Goal: Obtain resource: Obtain resource

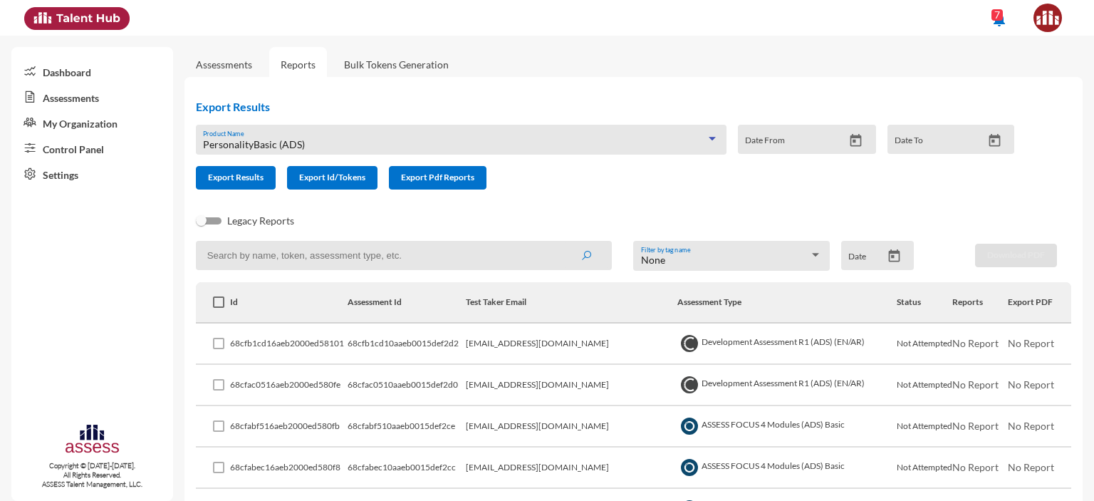
click at [316, 143] on div "PersonalityBasic (ADS)" at bounding box center [454, 144] width 503 height 11
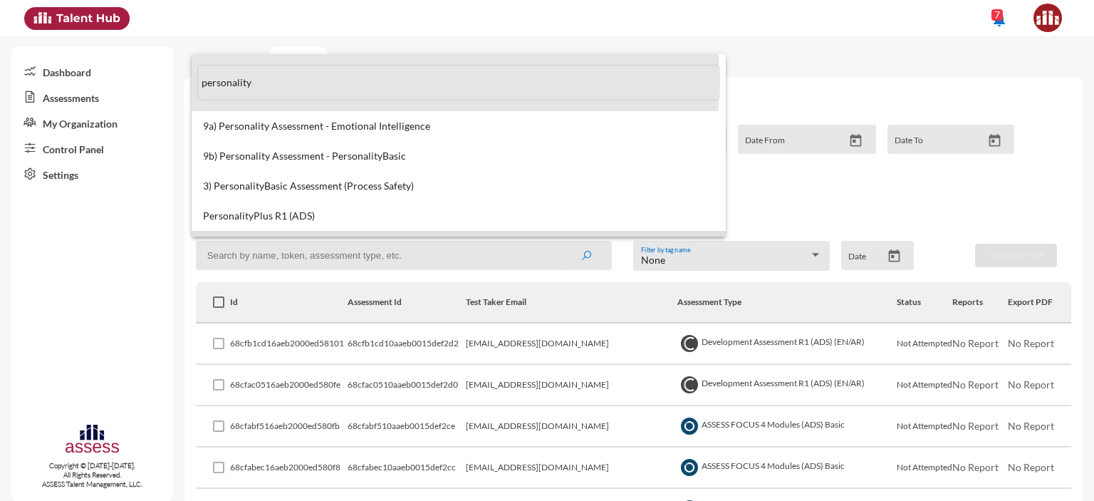
drag, startPoint x: 264, startPoint y: 82, endPoint x: 194, endPoint y: 88, distance: 70.8
click at [194, 88] on mat-option "personality" at bounding box center [459, 82] width 534 height 57
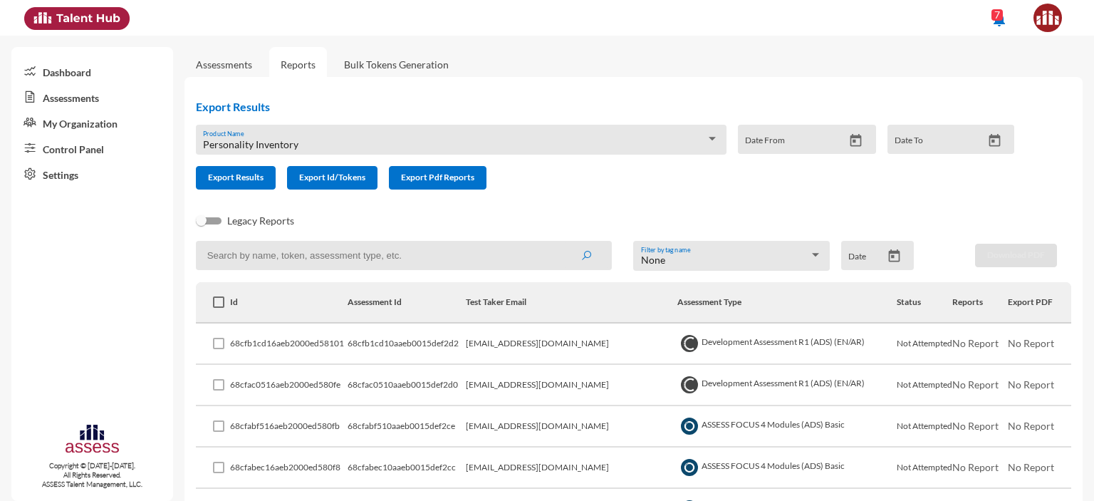
click at [274, 133] on div "Personality Inventory Product Name" at bounding box center [461, 144] width 516 height 22
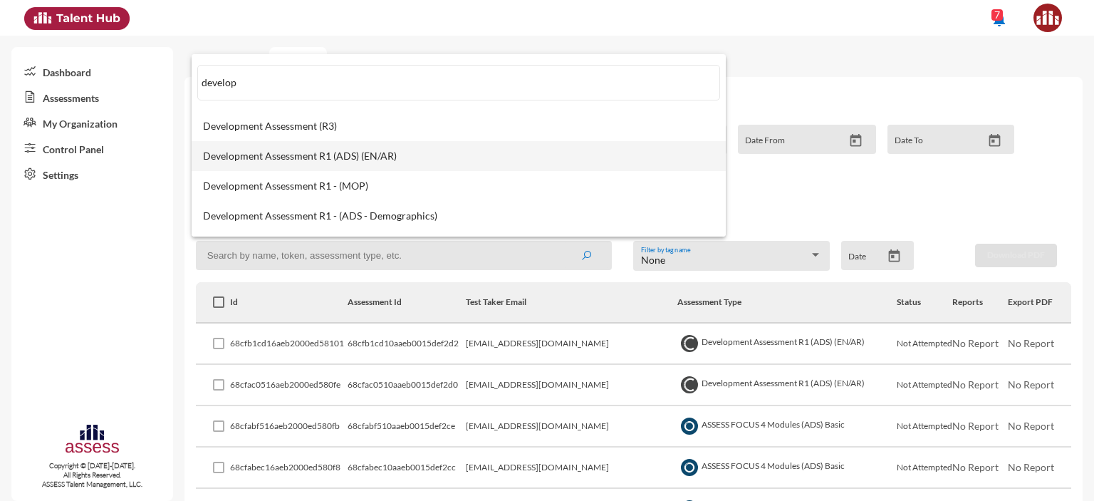
type input "develop"
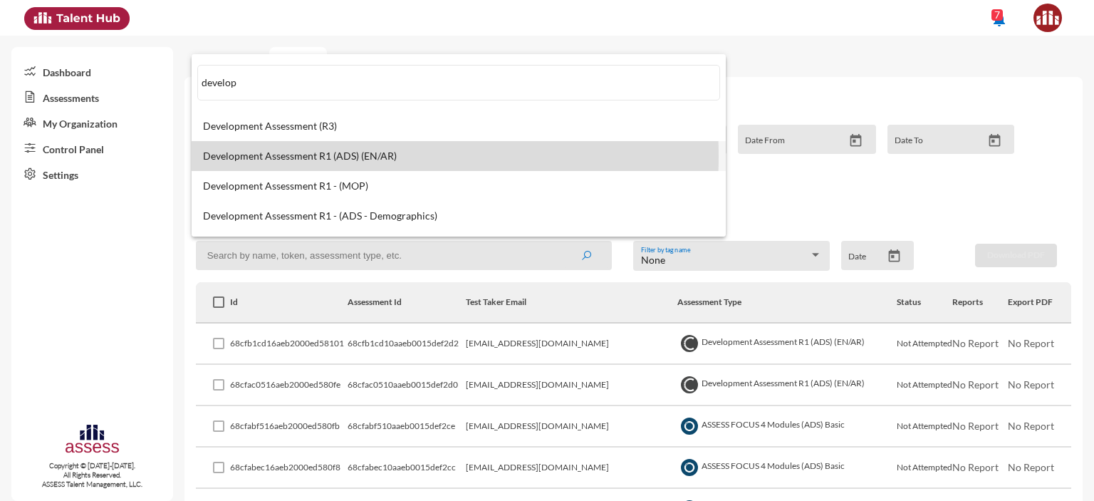
click at [299, 156] on span "Development Assessment R1 (ADS) (EN/AR)" at bounding box center [459, 155] width 512 height 11
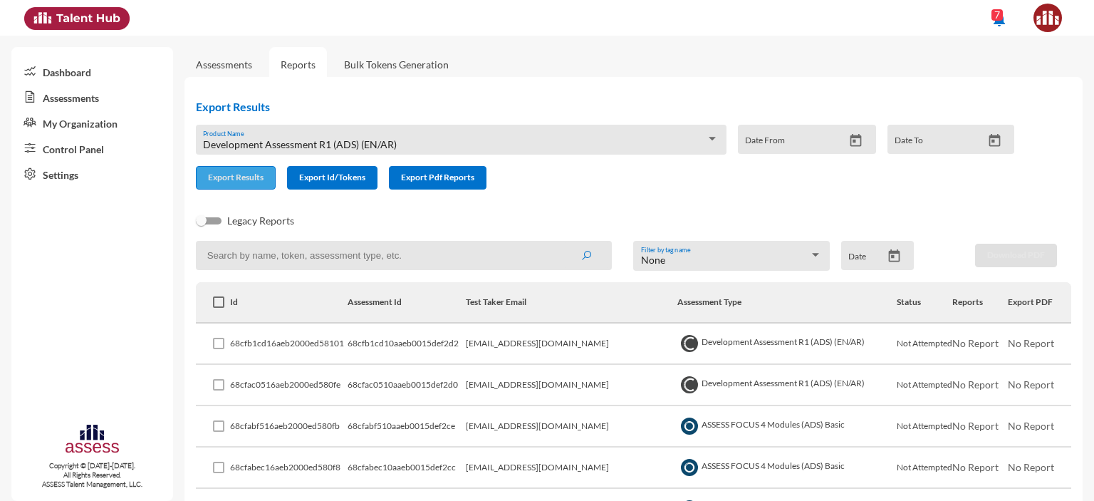
click at [242, 182] on span "Export Results" at bounding box center [236, 177] width 56 height 11
click at [396, 142] on div "Development Assessment R1 (ADS) (EN/AR)" at bounding box center [454, 144] width 503 height 11
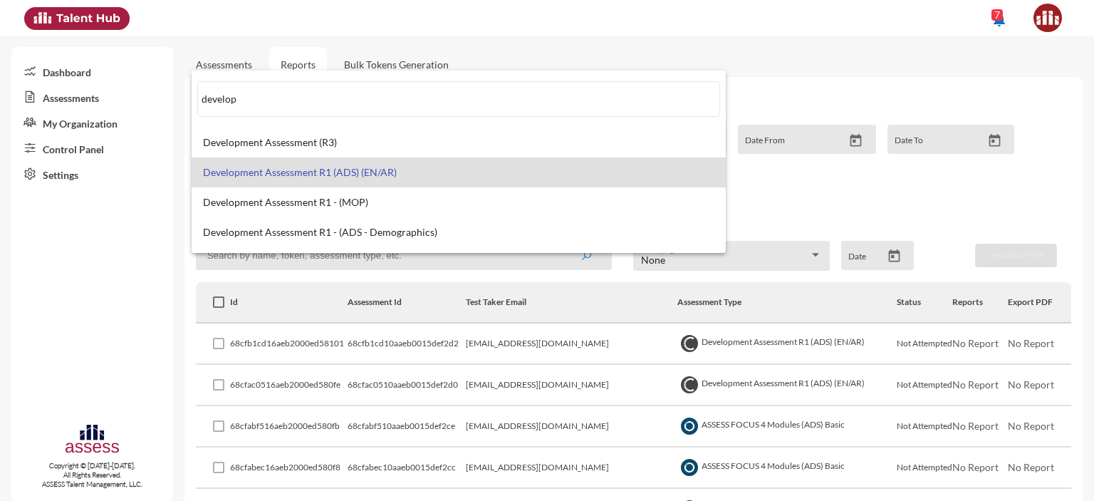
drag, startPoint x: 263, startPoint y: 105, endPoint x: 187, endPoint y: 102, distance: 76.3
click at [187, 102] on div "develop Development Assessment (R3) Development Assessment R1 (ADS) (EN/AR) Dev…" at bounding box center [547, 250] width 1094 height 501
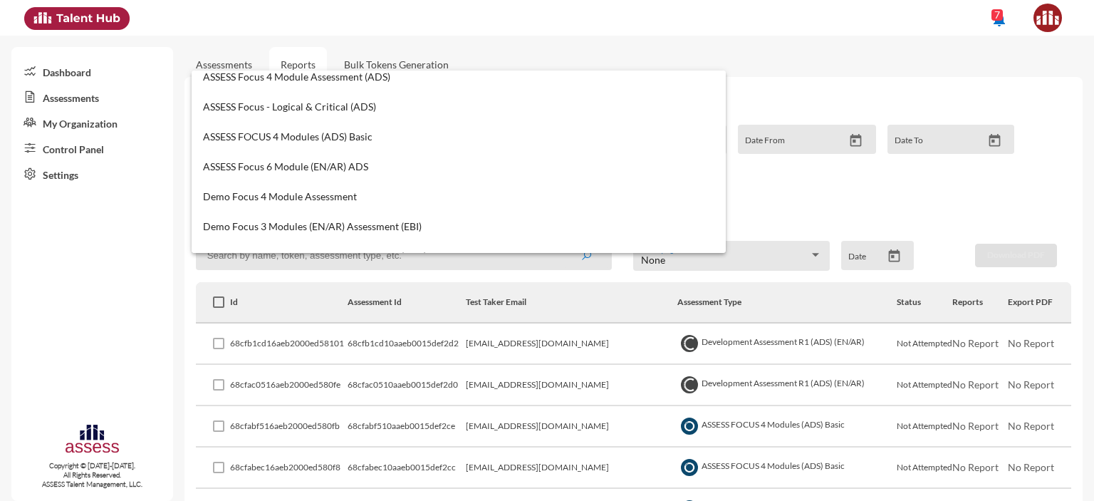
scroll to position [965, 0]
type input "focus"
click at [315, 170] on mat-option "ASSESS Focus 6 Module (EN/AR) ADS" at bounding box center [459, 165] width 534 height 30
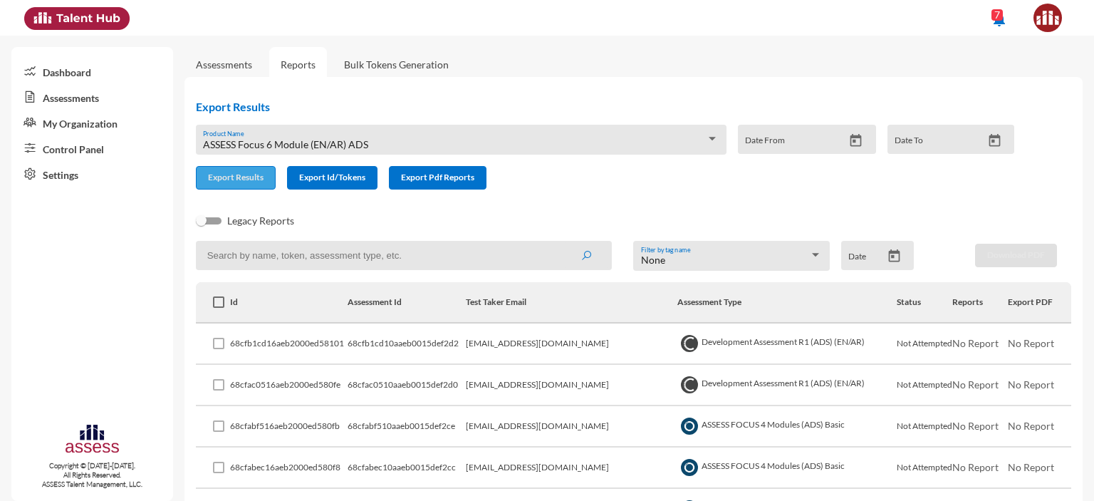
click at [227, 178] on span "Export Results" at bounding box center [236, 177] width 56 height 11
click at [309, 262] on input at bounding box center [404, 255] width 416 height 29
type input "focus"
click at [564, 242] on button "submit" at bounding box center [587, 255] width 46 height 26
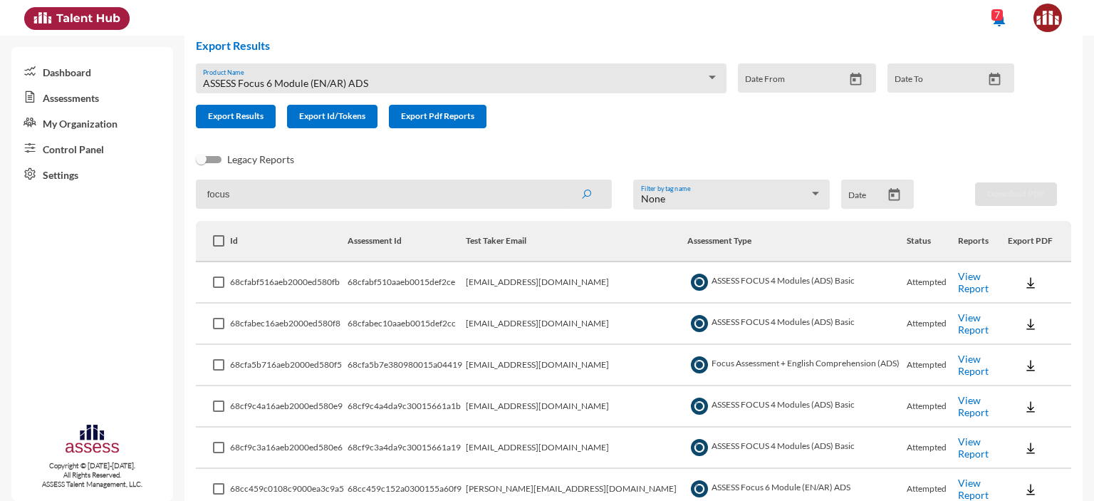
scroll to position [62, 0]
click at [962, 285] on link "View Report" at bounding box center [973, 281] width 31 height 24
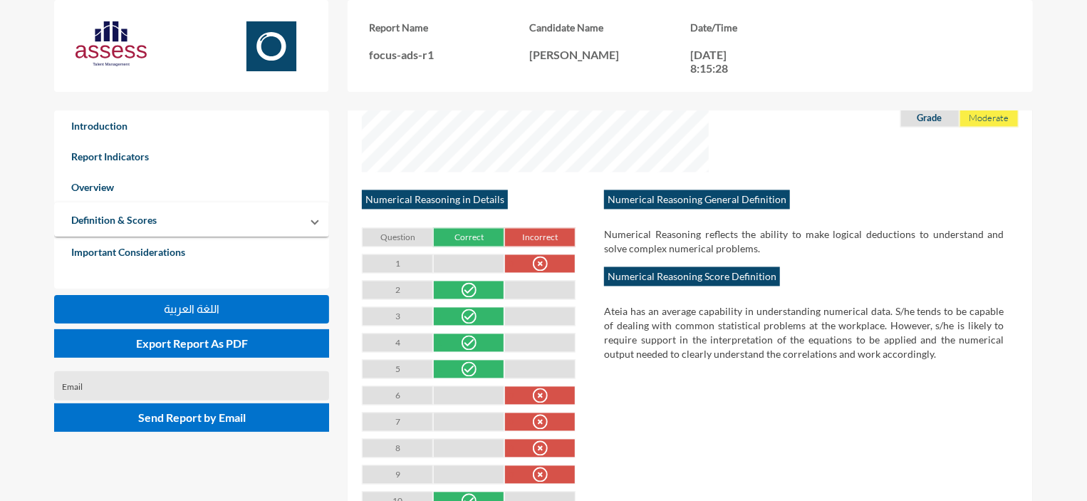
scroll to position [1304, 0]
